Goal: Navigation & Orientation: Find specific page/section

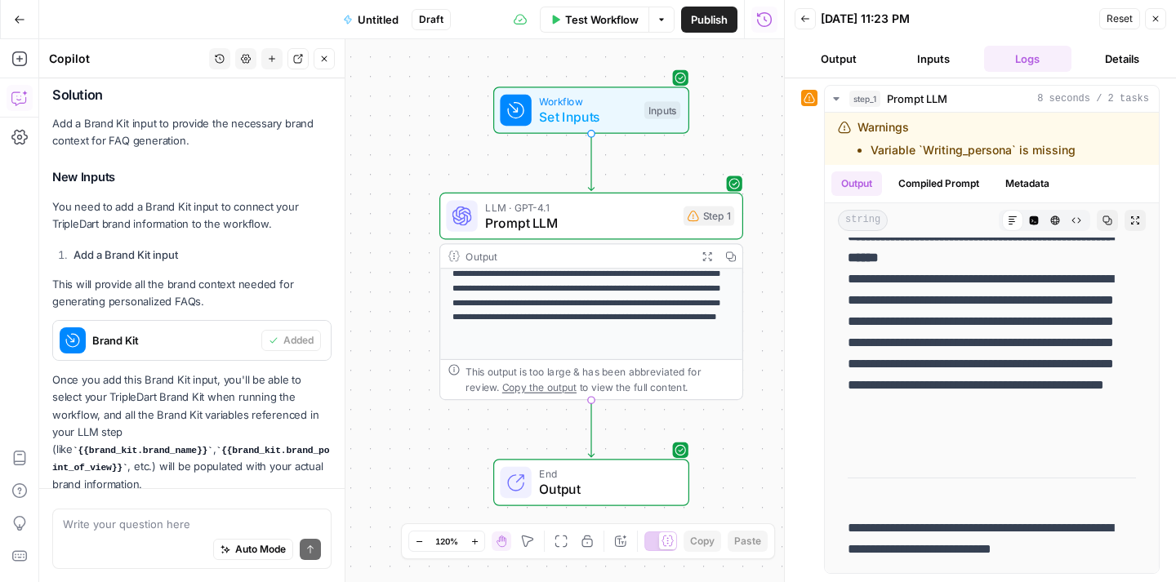
scroll to position [343, 0]
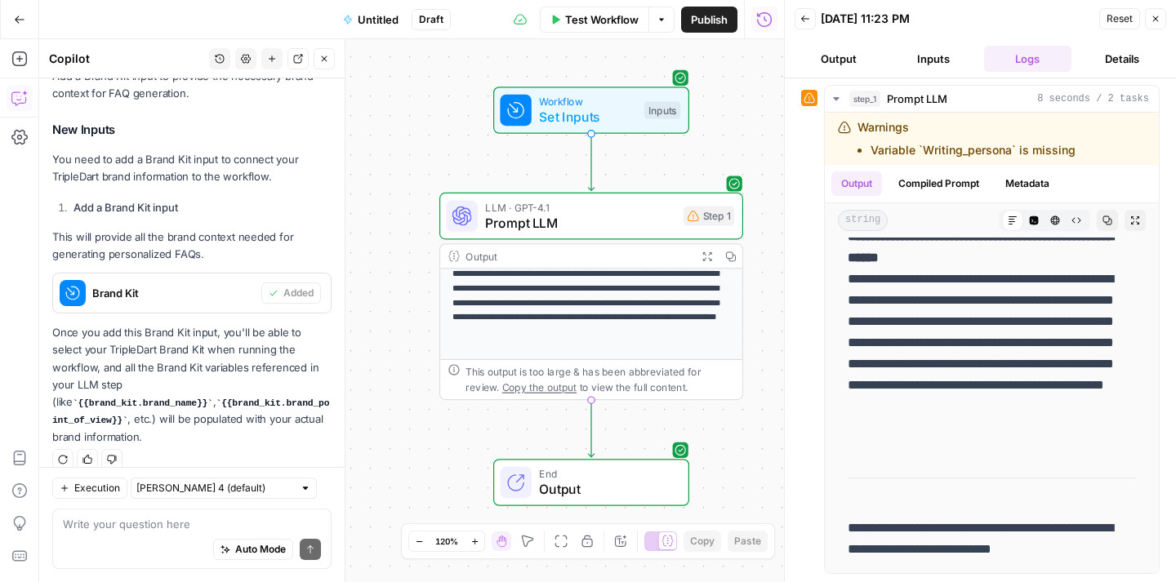
click at [21, 27] on button "Go Back" at bounding box center [19, 19] width 29 height 29
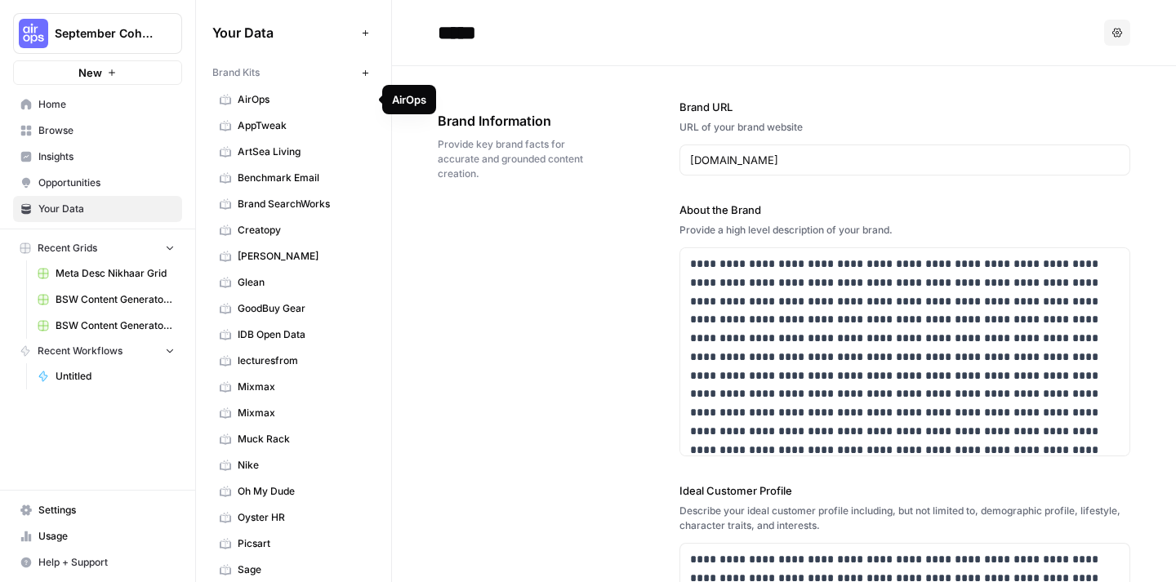
click at [259, 107] on link "AirOps" at bounding box center [293, 100] width 162 height 26
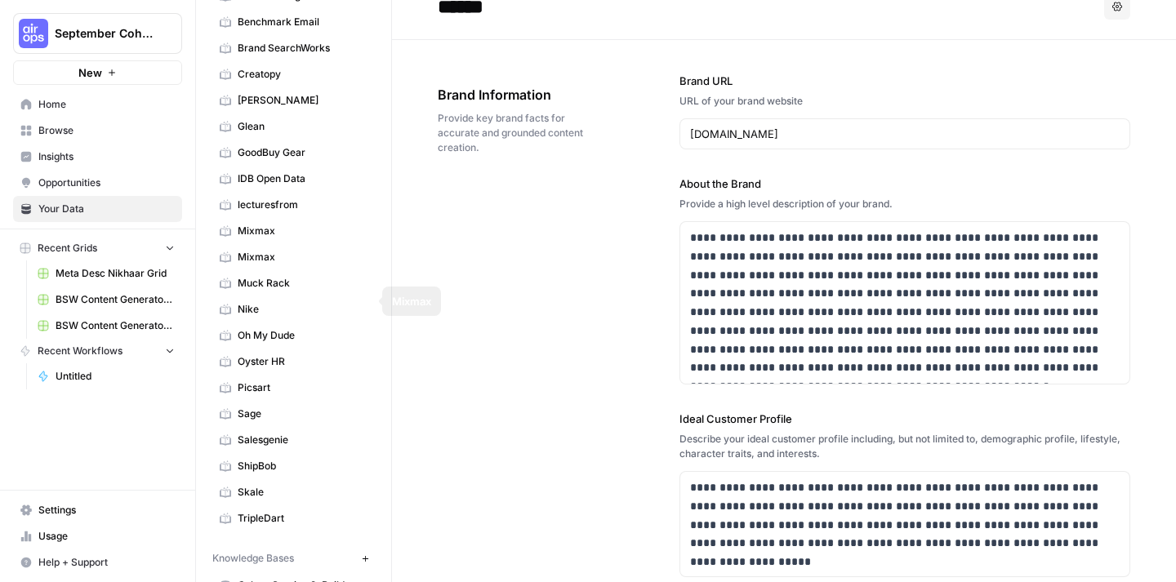
scroll to position [192, 0]
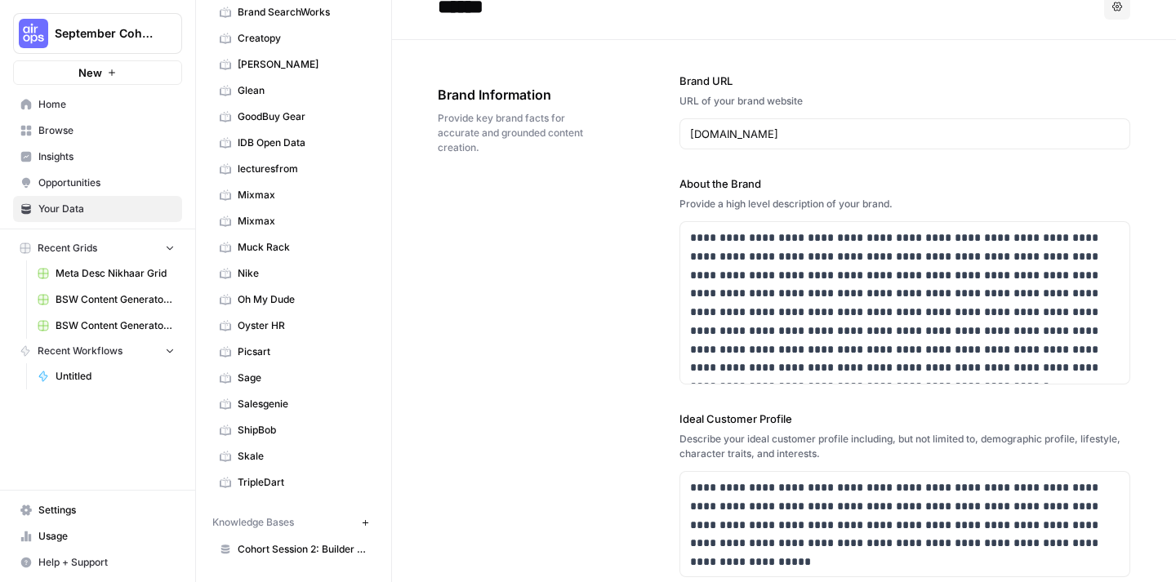
click at [264, 453] on span "Skale" at bounding box center [303, 456] width 130 height 15
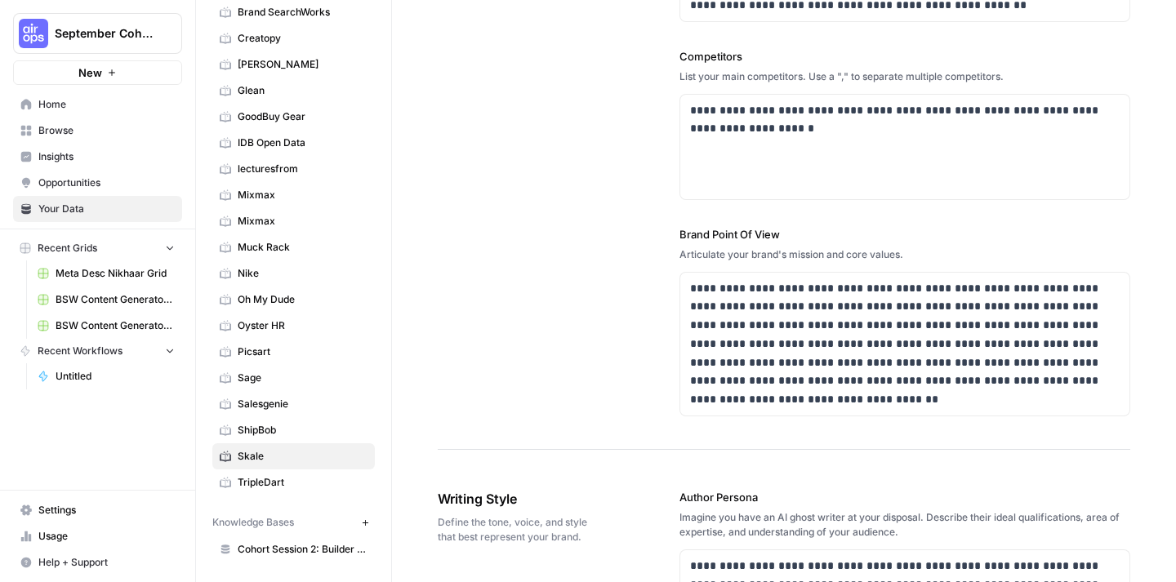
scroll to position [647, 0]
